Goal: Check status: Check status

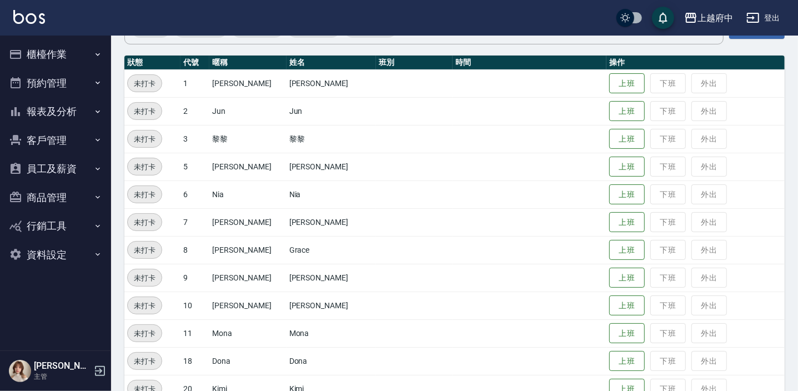
scroll to position [202, 0]
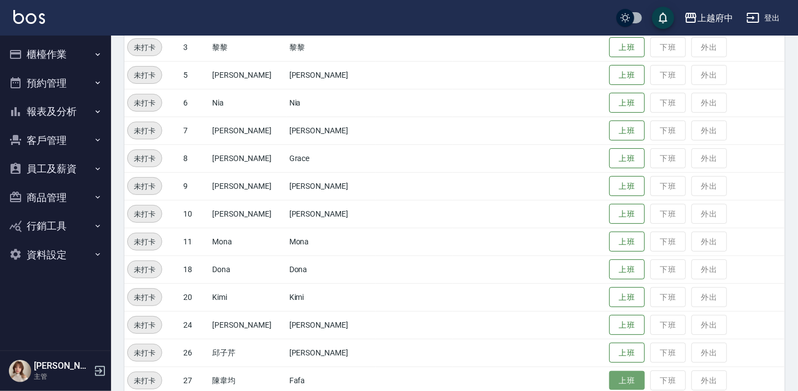
click at [611, 379] on button "上班" at bounding box center [627, 380] width 36 height 19
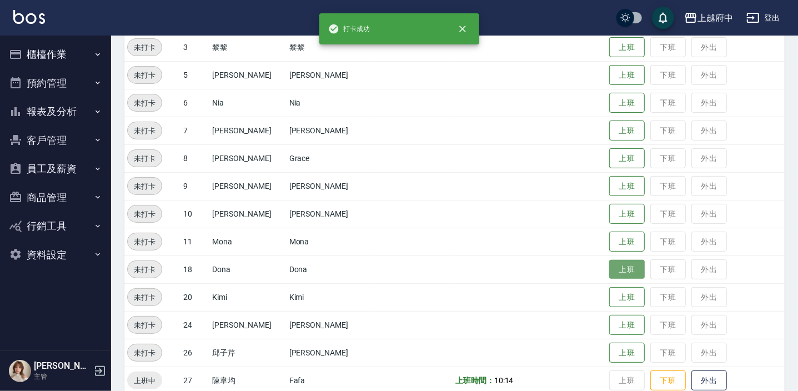
click at [611, 264] on button "上班" at bounding box center [627, 269] width 36 height 19
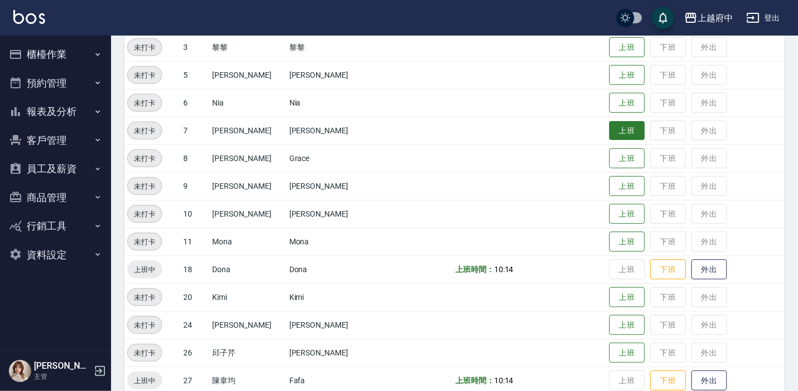
click at [613, 131] on button "上班" at bounding box center [627, 130] width 36 height 19
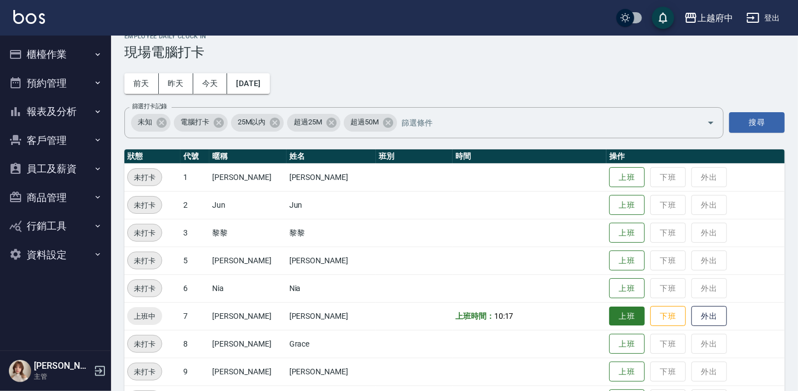
scroll to position [14, 0]
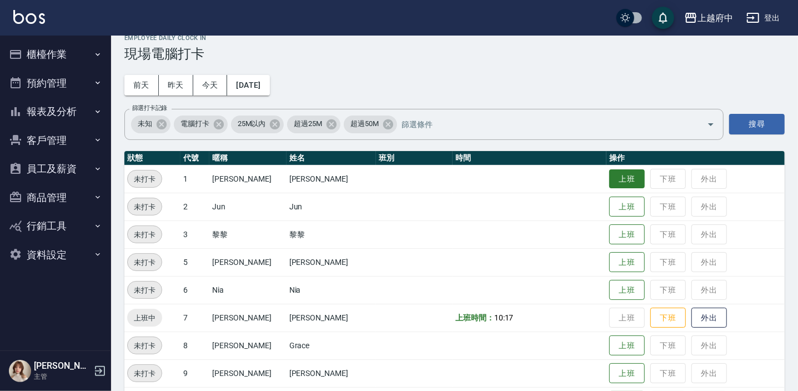
click at [611, 178] on button "上班" at bounding box center [627, 178] width 36 height 19
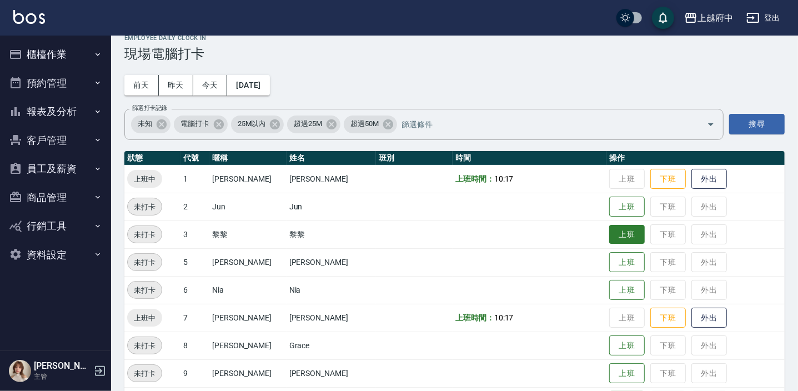
click at [617, 233] on button "上班" at bounding box center [627, 234] width 36 height 19
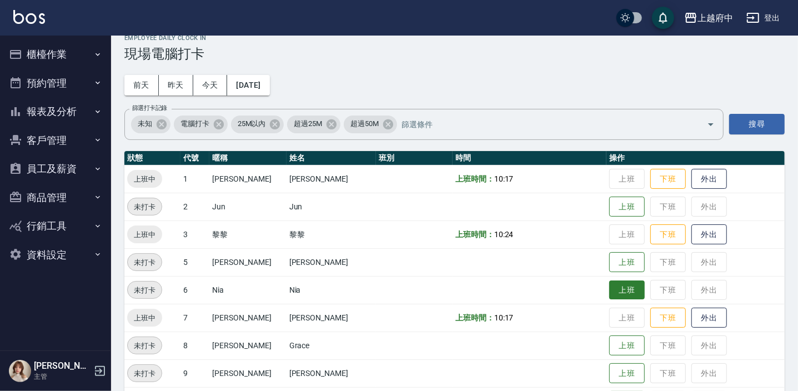
click at [609, 290] on button "上班" at bounding box center [627, 290] width 36 height 19
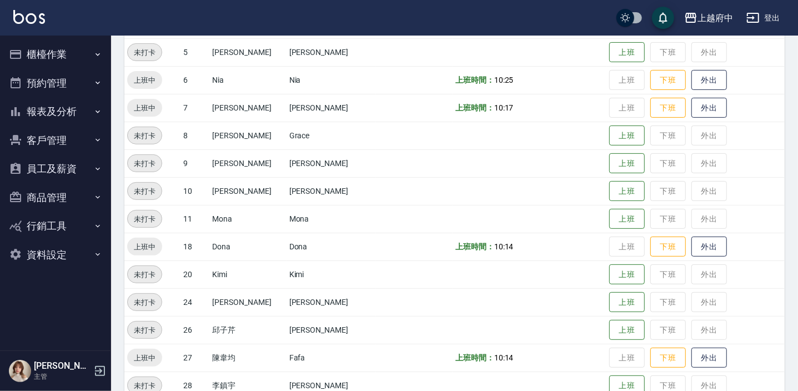
scroll to position [302, 0]
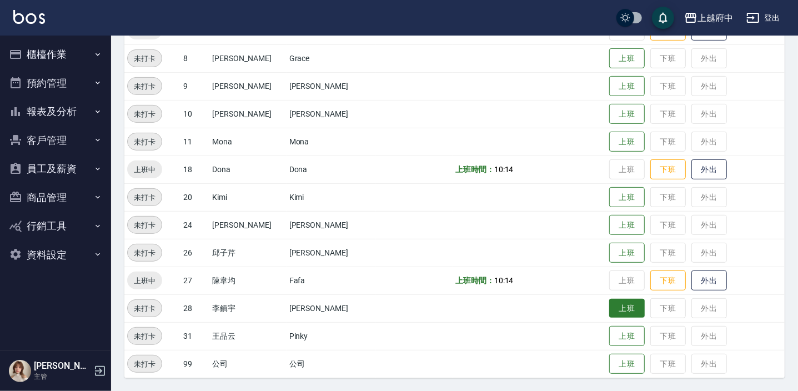
click at [614, 311] on button "上班" at bounding box center [627, 308] width 36 height 19
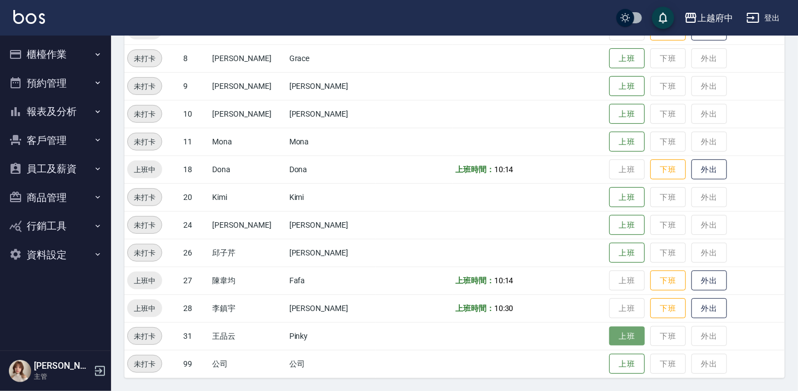
click at [611, 327] on button "上班" at bounding box center [627, 336] width 36 height 19
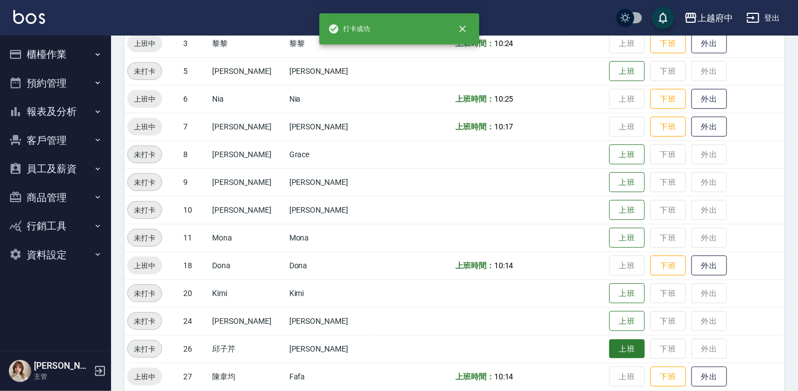
scroll to position [100, 0]
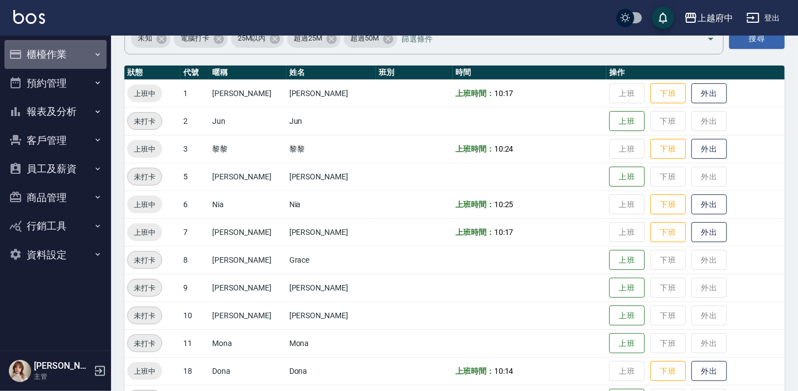
click at [73, 53] on button "櫃檯作業" at bounding box center [55, 54] width 102 height 29
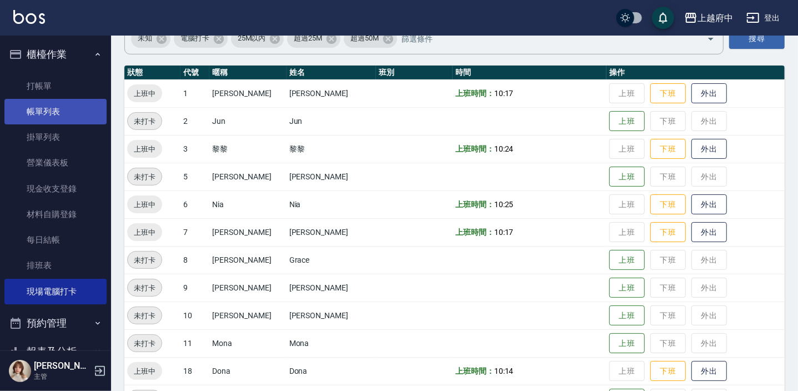
click at [58, 103] on link "帳單列表" at bounding box center [55, 112] width 102 height 26
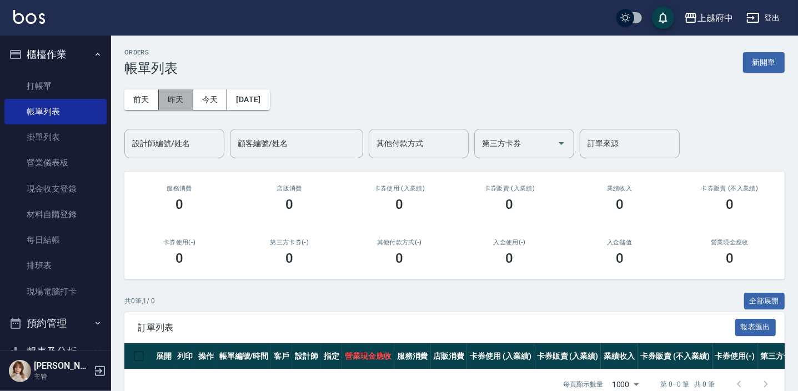
click at [187, 101] on button "昨天" at bounding box center [176, 99] width 34 height 21
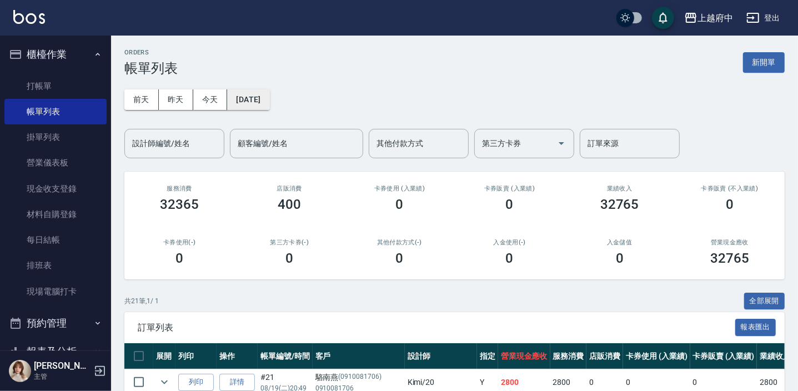
click at [249, 95] on button "[DATE]" at bounding box center [248, 99] width 42 height 21
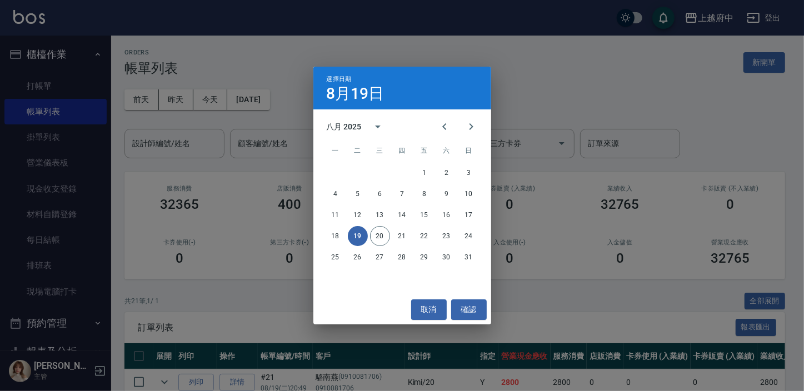
click at [248, 42] on div "選擇日期 [DATE] 八月 2025 一 二 三 四 五 六 日 1 2 3 4 5 6 7 8 9 10 11 12 13 14 15 16 17 18 …" at bounding box center [402, 195] width 804 height 391
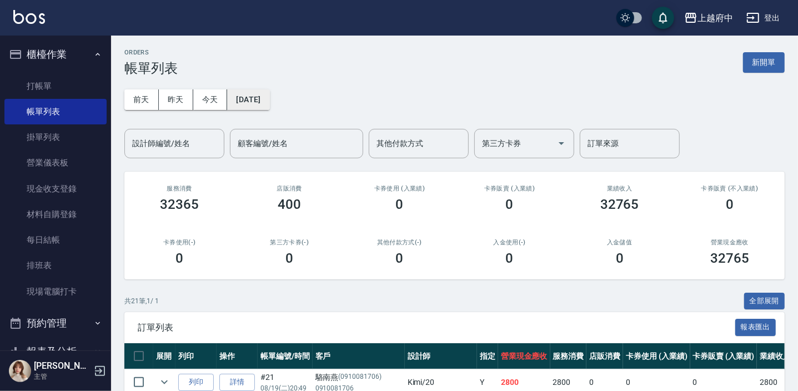
click at [269, 102] on button "[DATE]" at bounding box center [248, 99] width 42 height 21
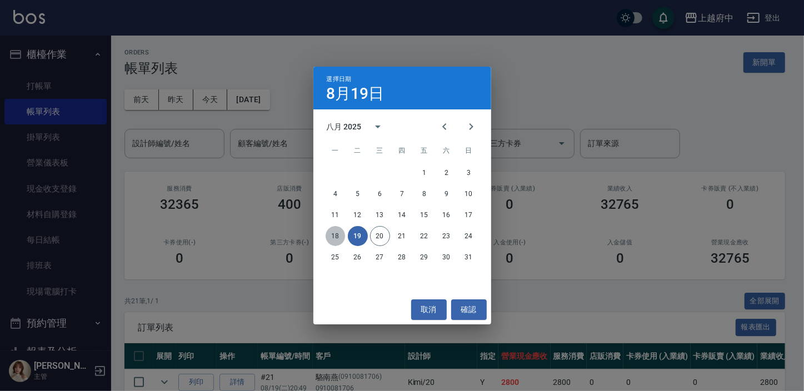
click at [341, 237] on button "18" at bounding box center [336, 236] width 20 height 20
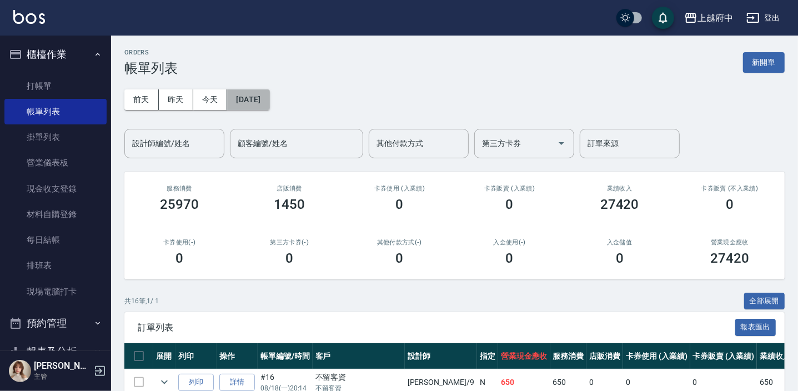
click at [244, 99] on button "[DATE]" at bounding box center [248, 99] width 42 height 21
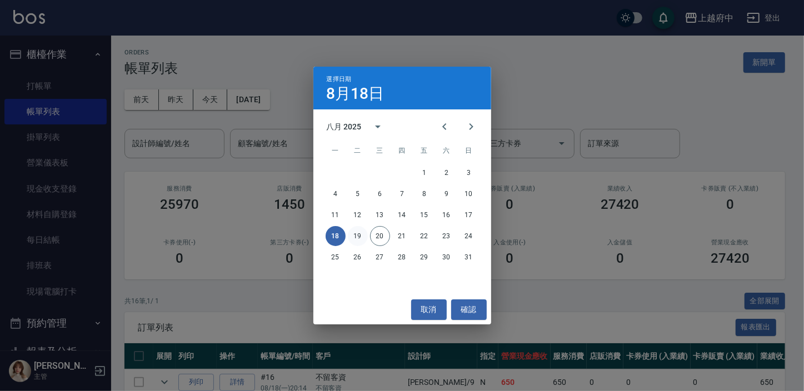
click at [359, 232] on button "19" at bounding box center [358, 236] width 20 height 20
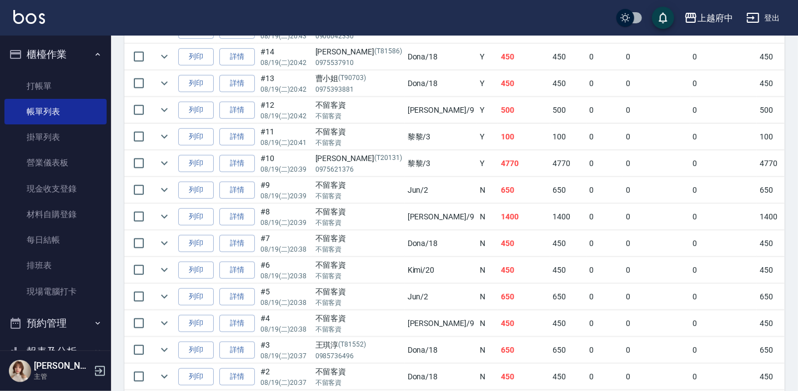
scroll to position [556, 0]
